Goal: Find contact information: Find contact information

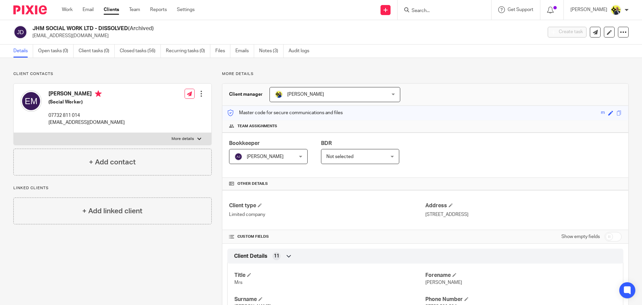
click at [431, 11] on input "Search" at bounding box center [441, 11] width 60 height 6
type input "d"
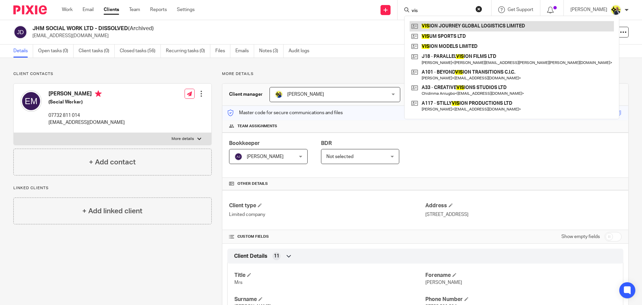
type input "vis"
click at [453, 24] on link at bounding box center [512, 26] width 204 height 10
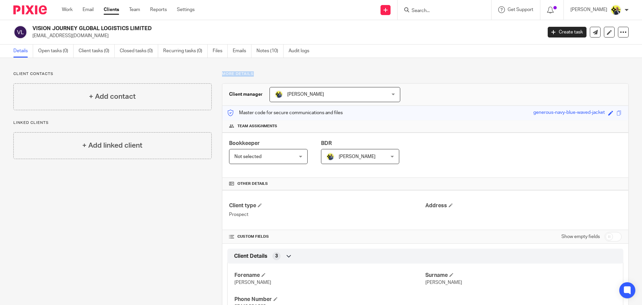
drag, startPoint x: 251, startPoint y: 73, endPoint x: 221, endPoint y: 73, distance: 30.5
click at [222, 73] on p "More details" at bounding box center [425, 73] width 407 height 5
click at [256, 71] on p "More details" at bounding box center [425, 73] width 407 height 5
click at [267, 54] on link "Notes (10)" at bounding box center [270, 51] width 27 height 13
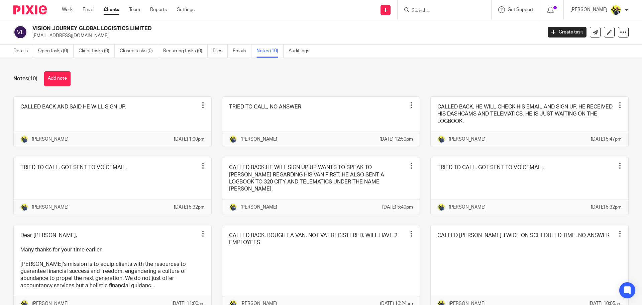
click at [120, 81] on div "Notes (10) Add note" at bounding box center [321, 78] width 616 height 15
click at [180, 76] on div "Notes (10) Add note" at bounding box center [321, 78] width 616 height 15
click at [25, 52] on link "Details" at bounding box center [23, 51] width 20 height 13
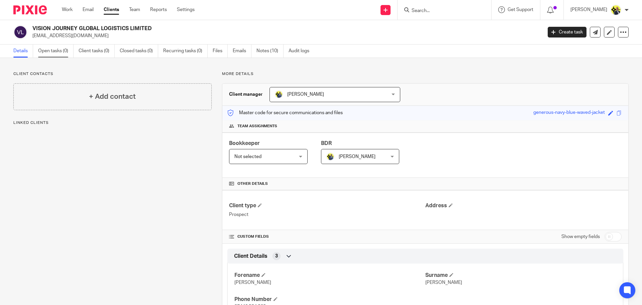
click at [57, 55] on link "Open tasks (0)" at bounding box center [55, 51] width 35 height 13
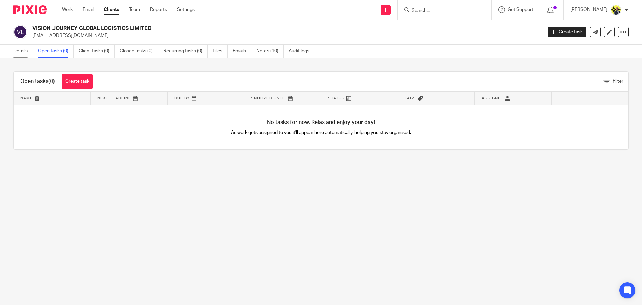
click at [22, 53] on link "Details" at bounding box center [23, 51] width 20 height 13
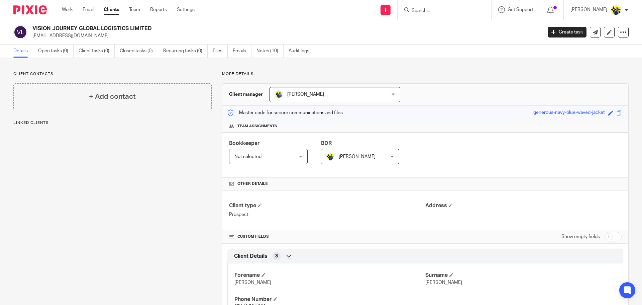
click at [113, 76] on p "Client contacts" at bounding box center [112, 73] width 198 height 5
click at [264, 54] on link "Notes (10)" at bounding box center [270, 51] width 27 height 13
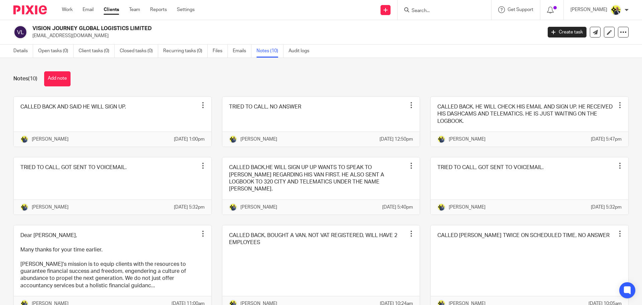
click at [113, 82] on div "Notes (10) Add note" at bounding box center [321, 78] width 616 height 15
click at [47, 55] on link "Open tasks (0)" at bounding box center [55, 51] width 35 height 13
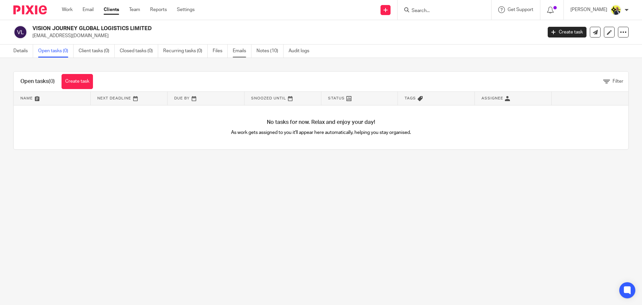
click at [239, 54] on link "Emails" at bounding box center [242, 51] width 19 height 13
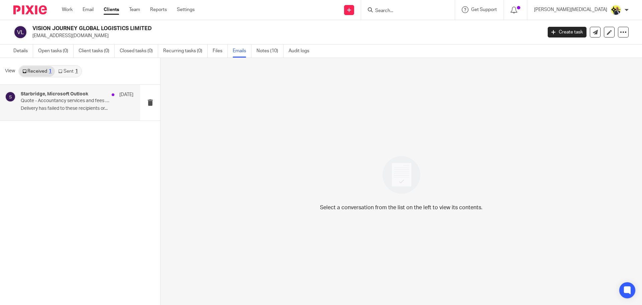
click at [57, 104] on p "Quote - Accountancy services and fees - VISION JOURNEY GLOBAL LOGISTICS LIMITED…" at bounding box center [66, 101] width 90 height 6
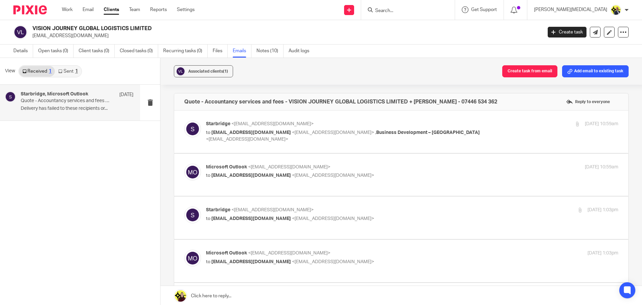
click at [169, 91] on div "Associated clients (1) Create task from email Add email to existing task Quote …" at bounding box center [402, 182] width 482 height 248
click at [171, 93] on div "Associated clients (1) Create task from email Add email to existing task Quote …" at bounding box center [402, 182] width 482 height 248
drag, startPoint x: 154, startPoint y: 27, endPoint x: 33, endPoint y: 29, distance: 121.1
click at [33, 29] on h2 "VISION JOURNEY GLOBAL LOGISTICS LIMITED" at bounding box center [234, 28] width 405 height 7
copy h2 "VISION JOURNEY GLOBAL LOGISTICS LIMITED"
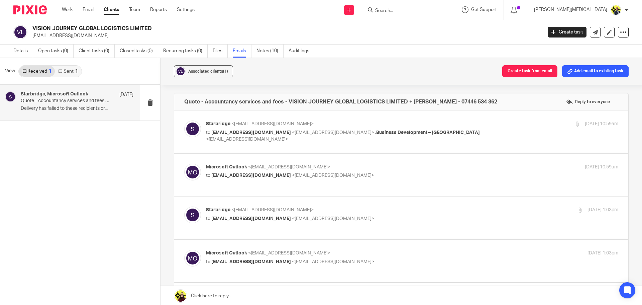
click at [286, 31] on h2 "VISION JOURNEY GLOBAL LOGISTICS LIMITED" at bounding box center [234, 28] width 405 height 7
click at [269, 49] on link "Notes (10)" at bounding box center [270, 51] width 27 height 13
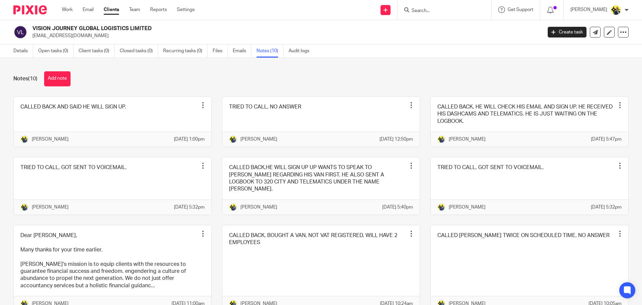
click at [484, 227] on div "CALLED BACK AND SAID HE WILL SIGN UP. Pin note Edit note Delete note [PERSON_NA…" at bounding box center [316, 231] width 626 height 271
drag, startPoint x: 156, startPoint y: 27, endPoint x: 32, endPoint y: 28, distance: 123.8
click at [32, 28] on div "VISION JOURNEY GLOBAL LOGISTICS LIMITED [EMAIL_ADDRESS][DOMAIN_NAME]" at bounding box center [275, 32] width 525 height 14
copy h2 "VISION JOURNEY GLOBAL LOGISTICS LIMITED"
click at [23, 51] on link "Details" at bounding box center [23, 51] width 20 height 13
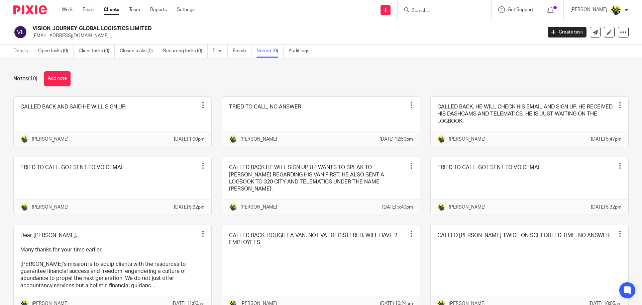
click at [435, 8] on input "Search" at bounding box center [441, 11] width 60 height 6
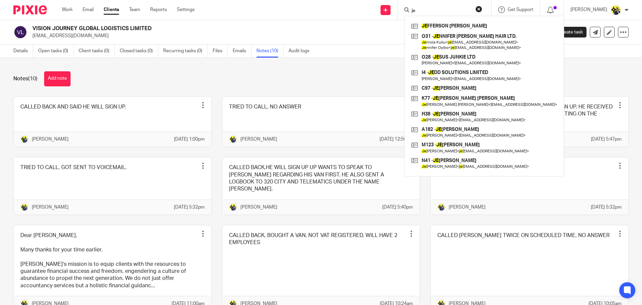
click at [433, 8] on input "je" at bounding box center [441, 11] width 60 height 6
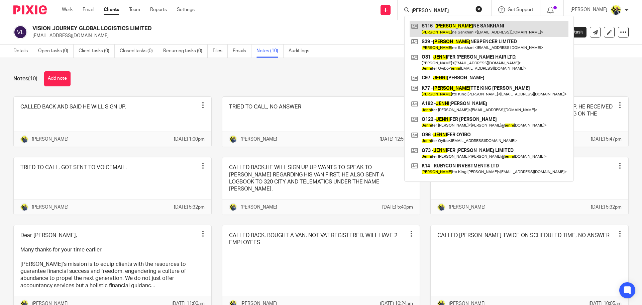
type input "[PERSON_NAME]"
click at [458, 30] on link at bounding box center [489, 28] width 159 height 15
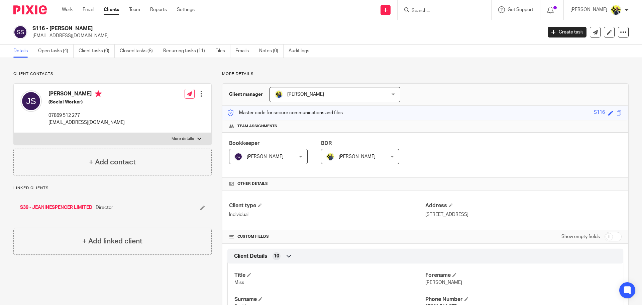
click at [77, 205] on link "S39 - JEANINESPENCER LIMITED" at bounding box center [56, 207] width 72 height 7
click at [57, 52] on link "Open tasks (2)" at bounding box center [55, 51] width 35 height 13
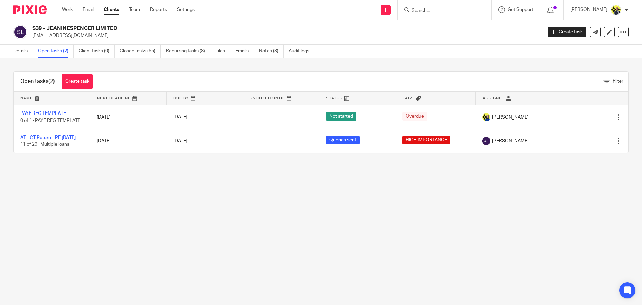
drag, startPoint x: 124, startPoint y: 28, endPoint x: 48, endPoint y: 30, distance: 75.6
click at [48, 30] on h2 "S39 - JEANINESPENCER LIMITED" at bounding box center [234, 28] width 405 height 7
copy h2 "JEANINESPENCER LIMITED"
click at [116, 27] on h2 "S39 - JEANINESPENCER LIMITED" at bounding box center [234, 28] width 405 height 7
drag, startPoint x: 117, startPoint y: 27, endPoint x: 31, endPoint y: 28, distance: 86.0
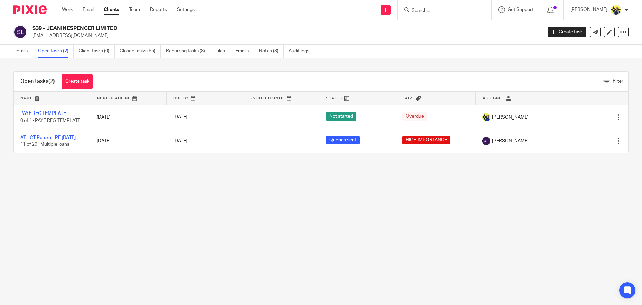
click at [31, 28] on div "S39 - JEANINESPENCER LIMITED [EMAIL_ADDRESS][DOMAIN_NAME]" at bounding box center [275, 32] width 525 height 14
copy h2 "S39 - JEANINESPENCER LIMITED"
click at [18, 51] on link "Details" at bounding box center [23, 51] width 20 height 13
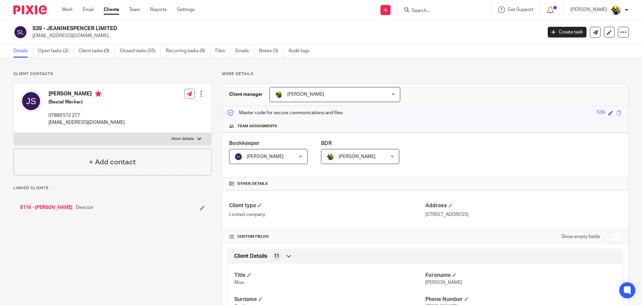
drag, startPoint x: 94, startPoint y: 93, endPoint x: 51, endPoint y: 93, distance: 43.2
click at [51, 93] on h4 "[PERSON_NAME]" at bounding box center [87, 94] width 76 height 8
click at [80, 97] on h4 "[PERSON_NAME]" at bounding box center [87, 94] width 76 height 8
drag, startPoint x: 94, startPoint y: 93, endPoint x: 47, endPoint y: 93, distance: 47.2
click at [47, 93] on div "[PERSON_NAME] (Social Worker) 07869 512 277 [EMAIL_ADDRESS][DOMAIN_NAME]" at bounding box center [72, 108] width 104 height 42
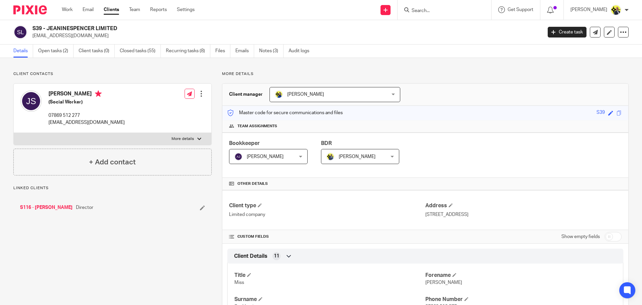
copy h4 "[PERSON_NAME]"
drag, startPoint x: 88, startPoint y: 116, endPoint x: 49, endPoint y: 114, distance: 39.5
click at [49, 114] on p "07869 512 277" at bounding box center [87, 115] width 76 height 7
copy p "07869 512 277"
drag, startPoint x: 103, startPoint y: 123, endPoint x: 48, endPoint y: 121, distance: 55.3
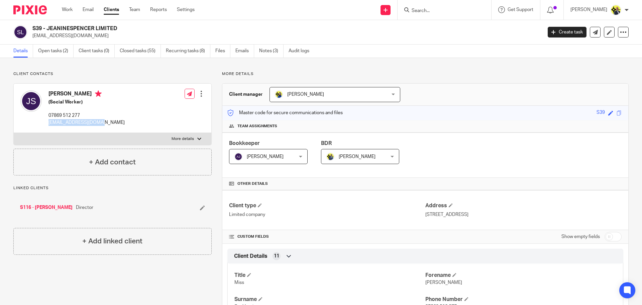
click at [48, 121] on div "[PERSON_NAME] (Social Worker) 07869 512 277 [EMAIL_ADDRESS][DOMAIN_NAME]" at bounding box center [72, 108] width 104 height 42
copy p "[EMAIL_ADDRESS][DOMAIN_NAME]"
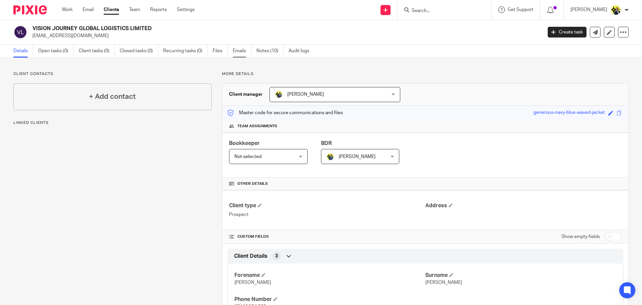
click at [240, 54] on link "Emails" at bounding box center [242, 51] width 19 height 13
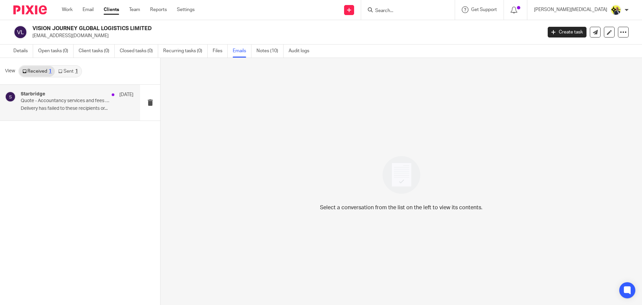
click at [85, 96] on div "Starbridge [DATE]" at bounding box center [77, 94] width 113 height 7
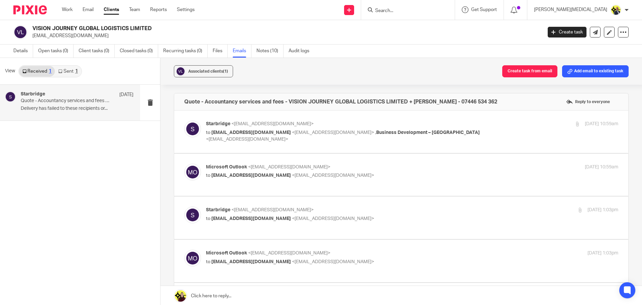
click at [306, 221] on span "<[EMAIL_ADDRESS][DOMAIN_NAME]>" at bounding box center [333, 218] width 82 height 5
checkbox input "true"
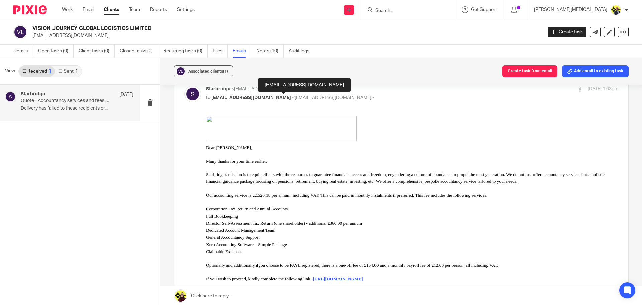
scroll to position [121, 0]
drag, startPoint x: 80, startPoint y: 36, endPoint x: 30, endPoint y: 37, distance: 49.6
click at [30, 37] on div "VISION JOURNEY GLOBAL LOGISTICS LIMITED info@vjglogistics.com" at bounding box center [275, 32] width 525 height 14
copy p "info@vjglogistics.com"
click at [267, 49] on link "Notes (10)" at bounding box center [270, 51] width 27 height 13
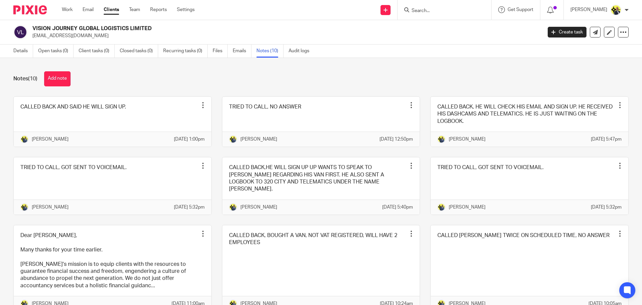
click at [36, 8] on img at bounding box center [29, 9] width 33 height 9
